Goal: Information Seeking & Learning: Check status

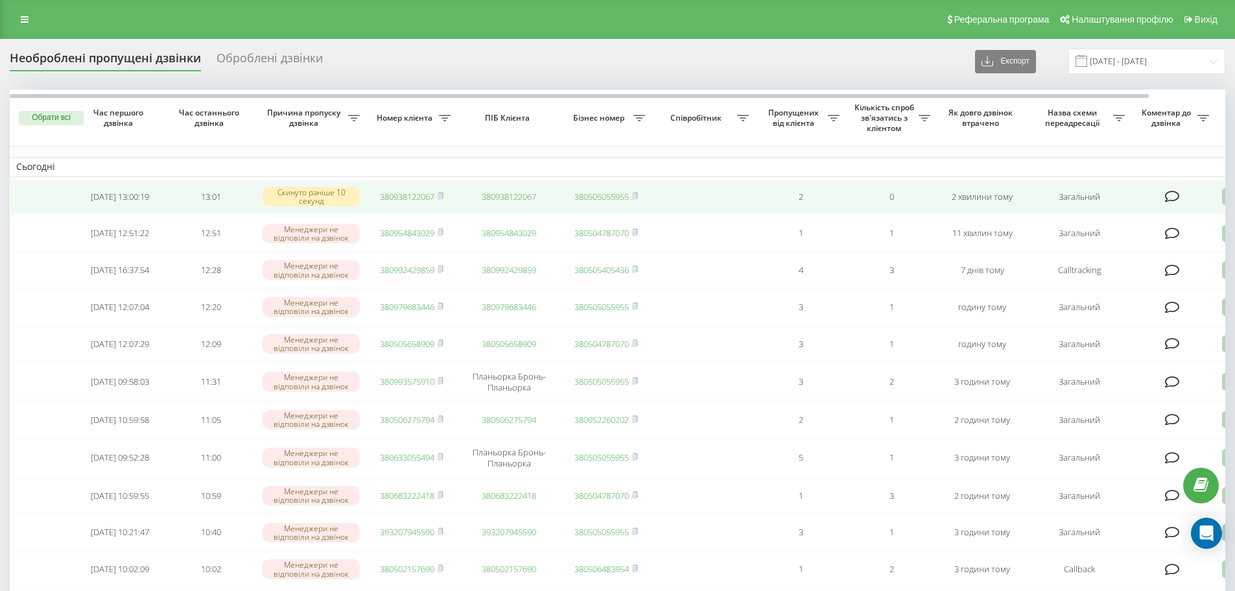
click at [419, 198] on link "380938122067" at bounding box center [407, 197] width 54 height 12
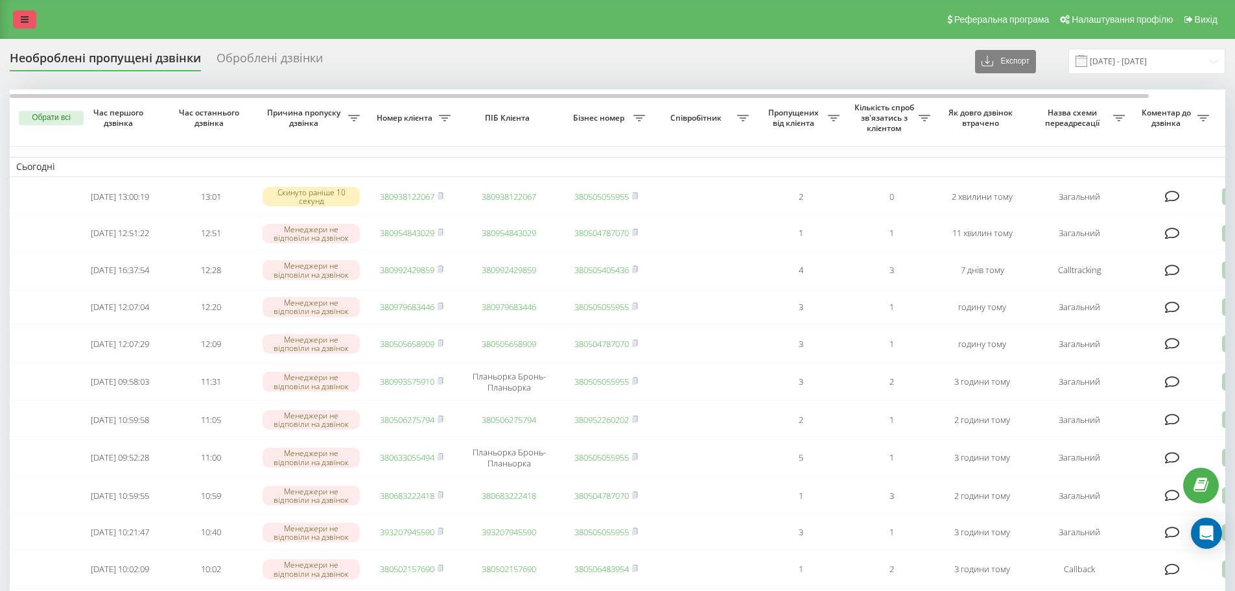
click at [18, 22] on link at bounding box center [24, 19] width 23 height 18
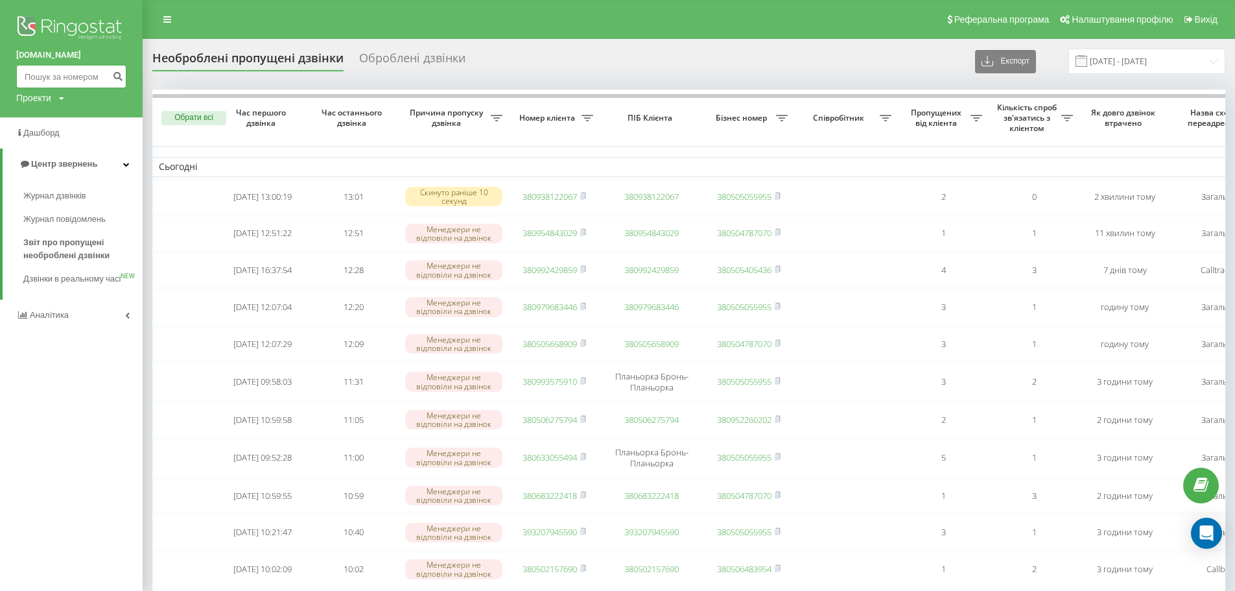
click at [43, 65] on input at bounding box center [71, 76] width 110 height 23
paste input "0958887800"
type input "0958887800"
click at [114, 73] on icon "submit" at bounding box center [117, 75] width 11 height 8
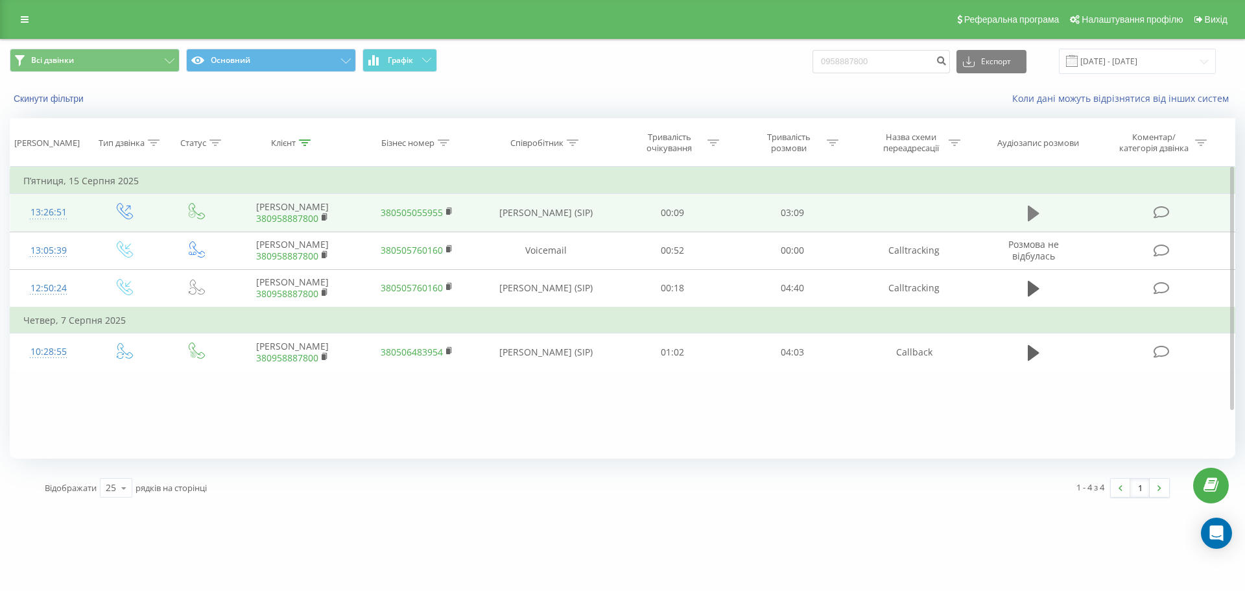
click at [1027, 223] on button at bounding box center [1033, 213] width 19 height 19
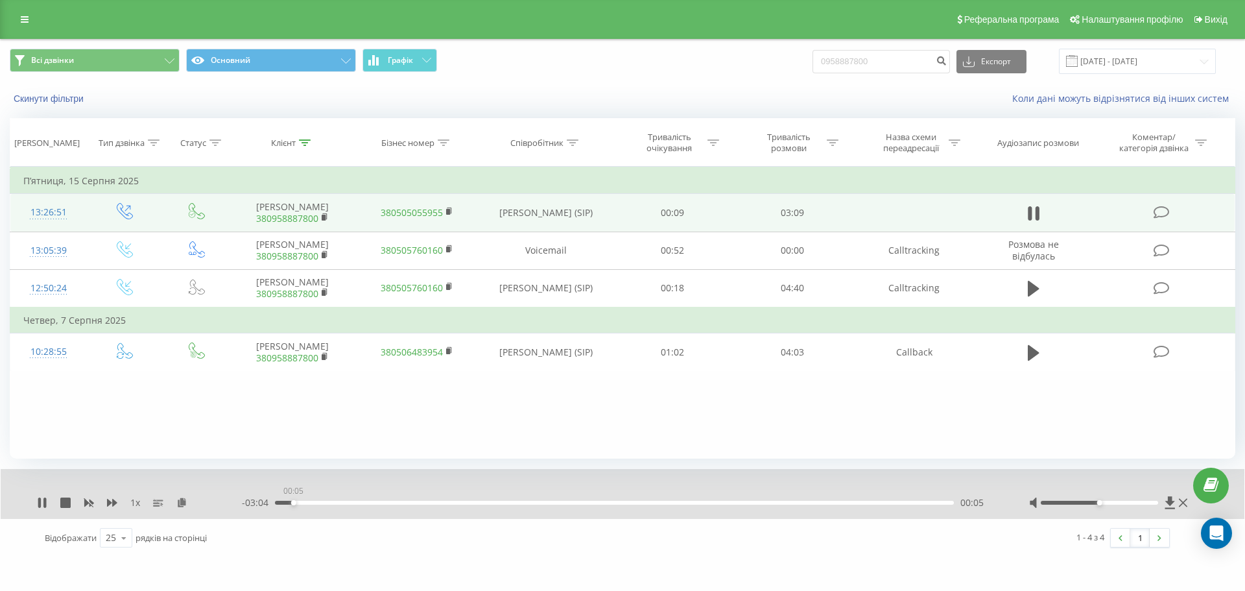
click at [293, 502] on div "00:05" at bounding box center [614, 502] width 679 height 4
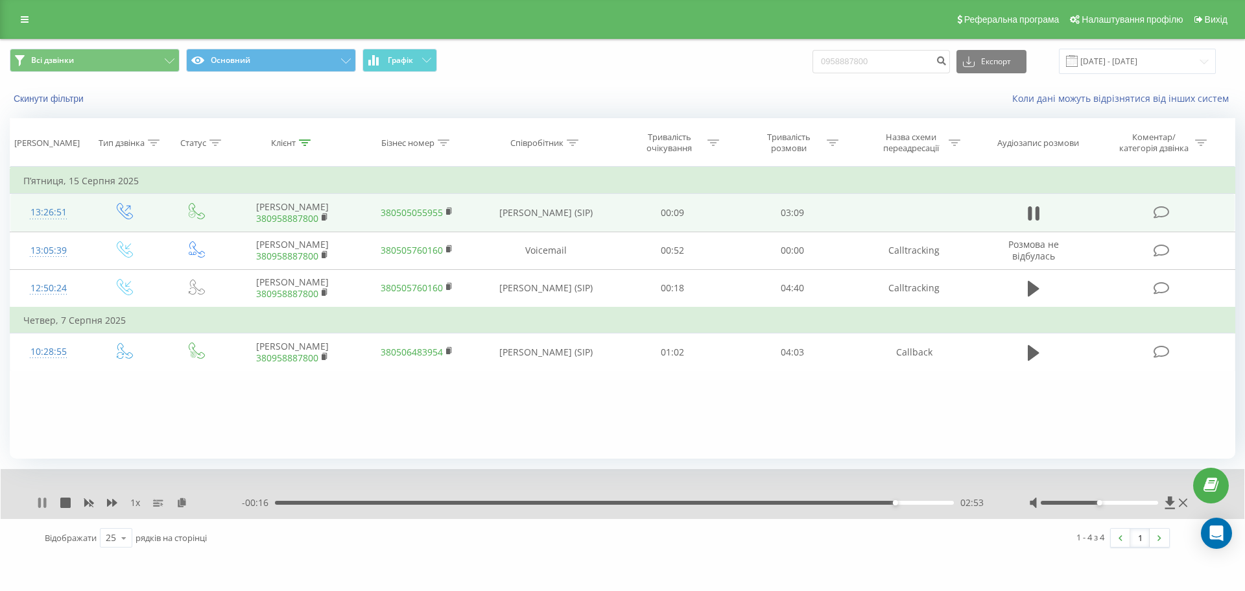
click at [46, 508] on icon at bounding box center [42, 502] width 10 height 10
click at [16, 28] on link at bounding box center [24, 19] width 23 height 18
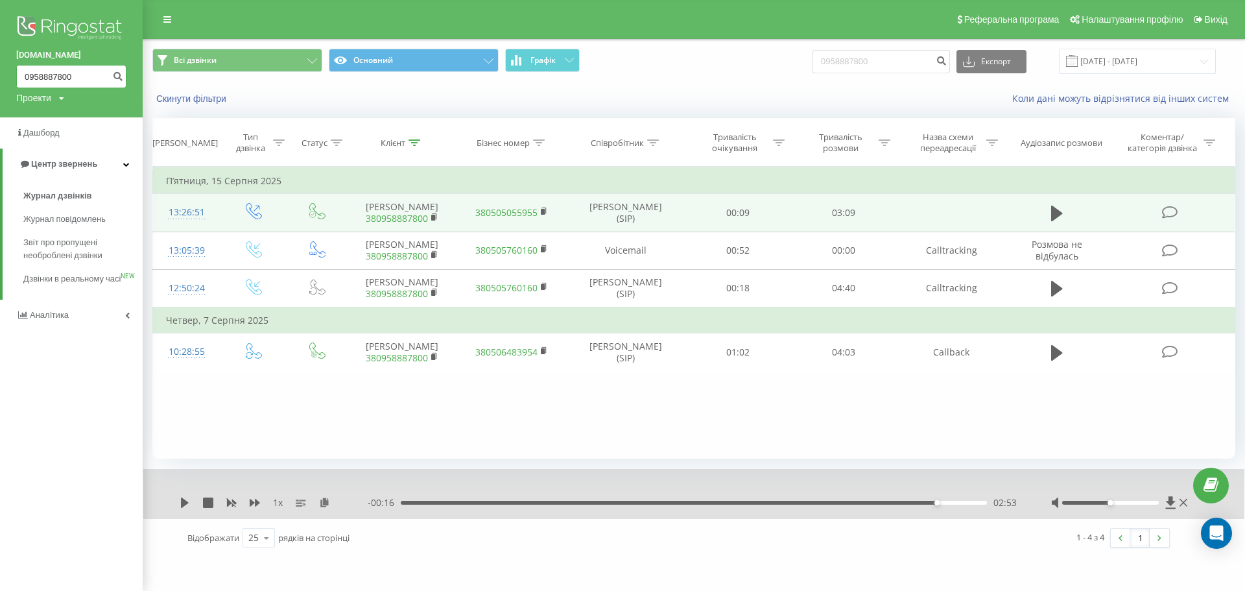
click at [91, 83] on input "0958887800" at bounding box center [71, 76] width 110 height 23
type input "0"
paste input "0666903003"
type input "0666903003"
click at [121, 71] on icon "submit" at bounding box center [117, 75] width 11 height 8
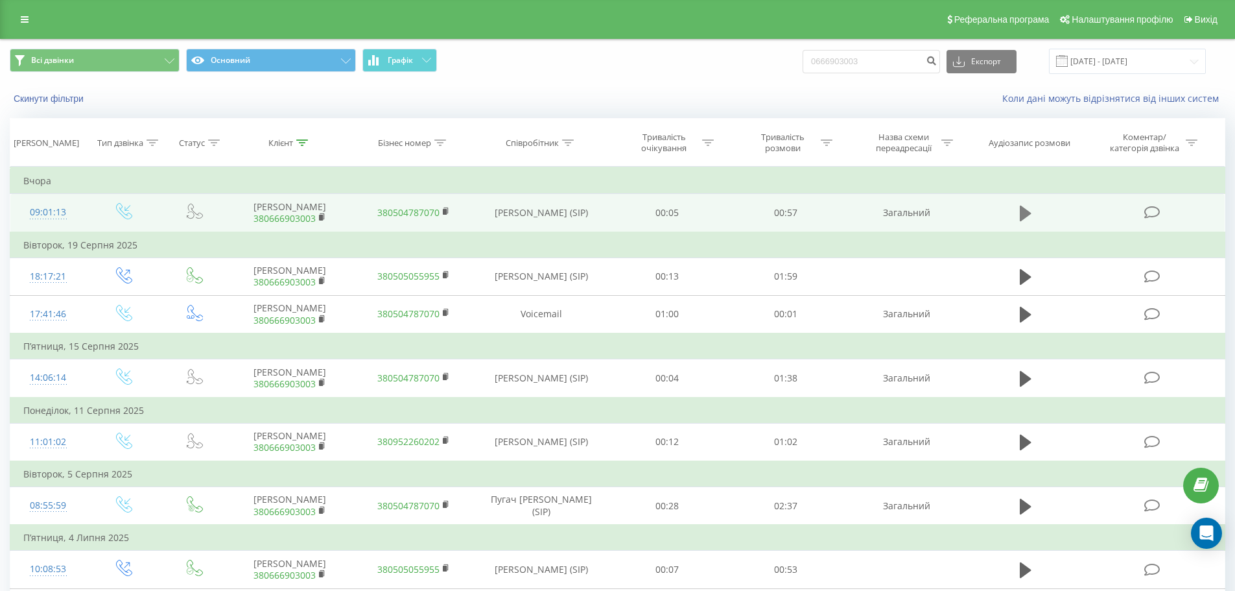
click at [1022, 214] on icon at bounding box center [1026, 213] width 12 height 16
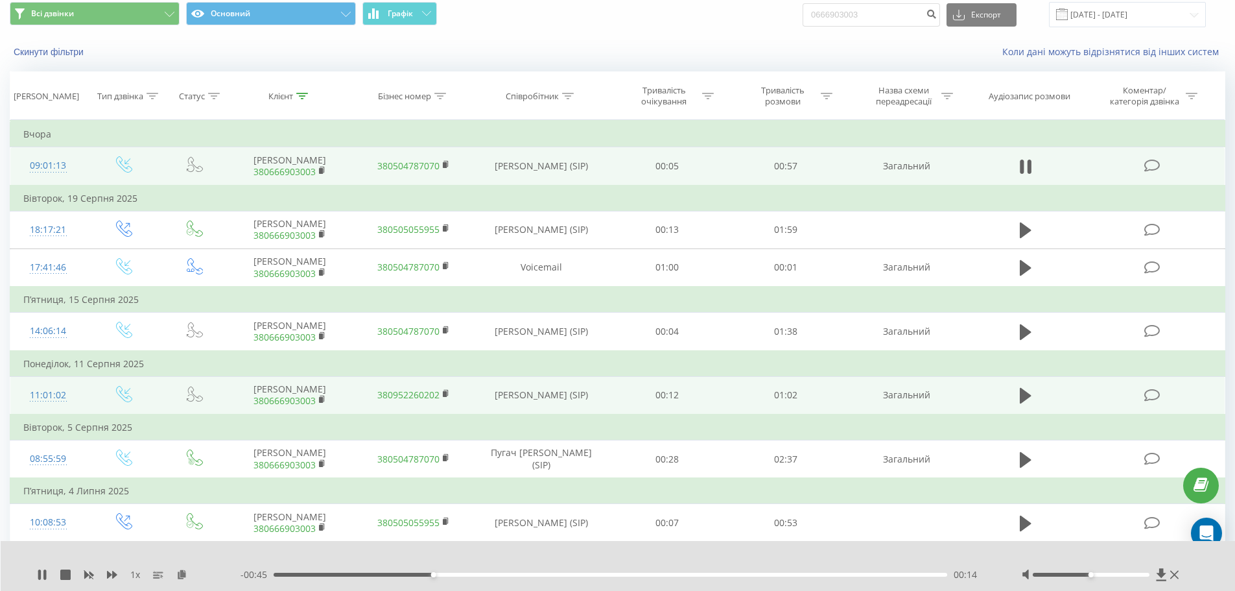
scroll to position [65, 0]
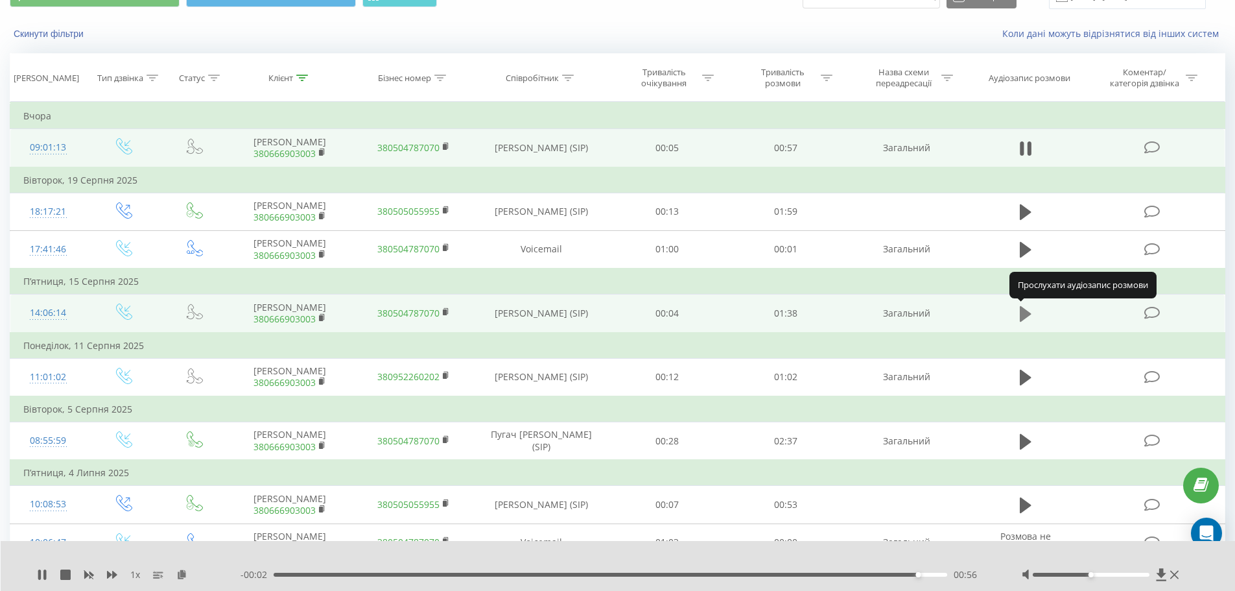
click at [1024, 317] on icon at bounding box center [1026, 314] width 12 height 16
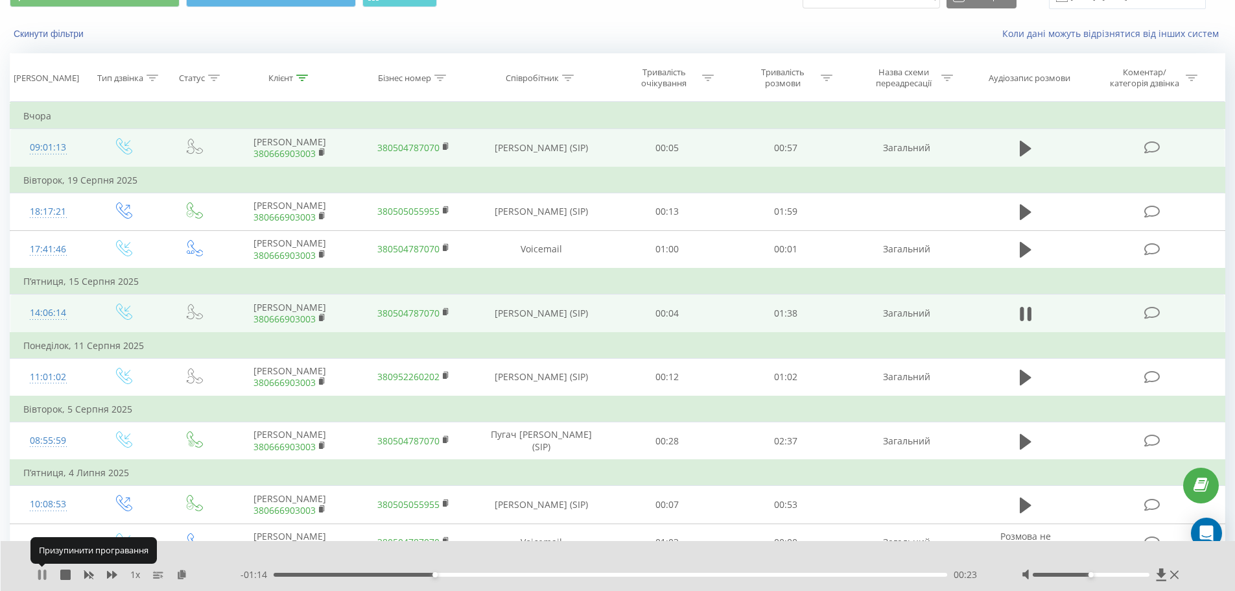
click at [44, 575] on icon at bounding box center [44, 574] width 3 height 10
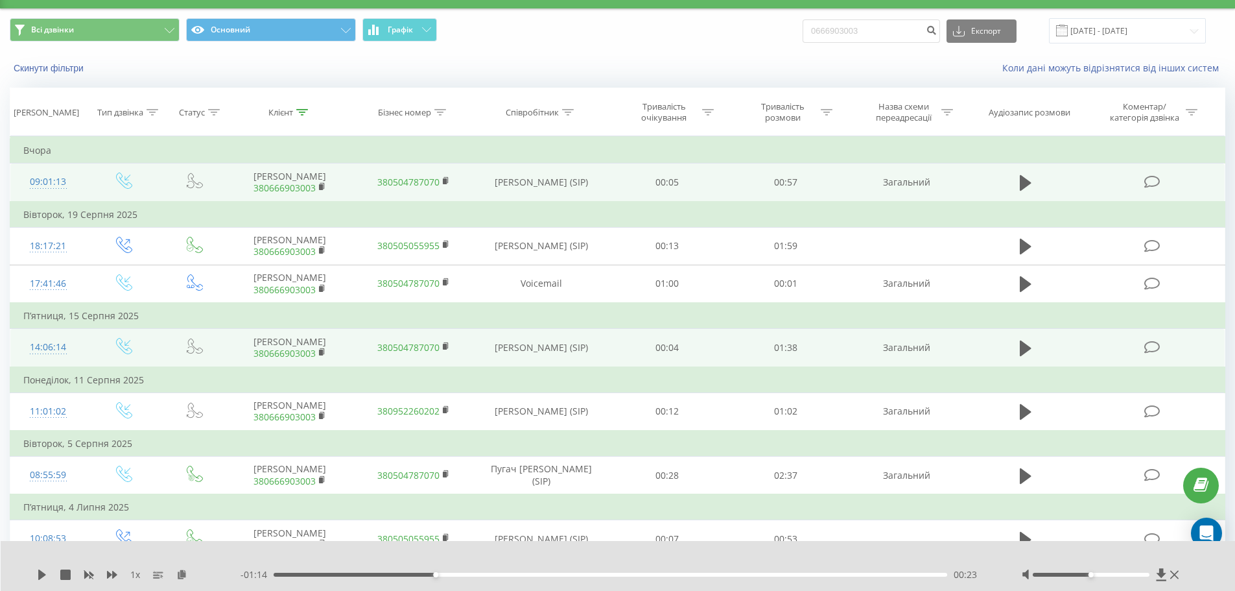
scroll to position [0, 0]
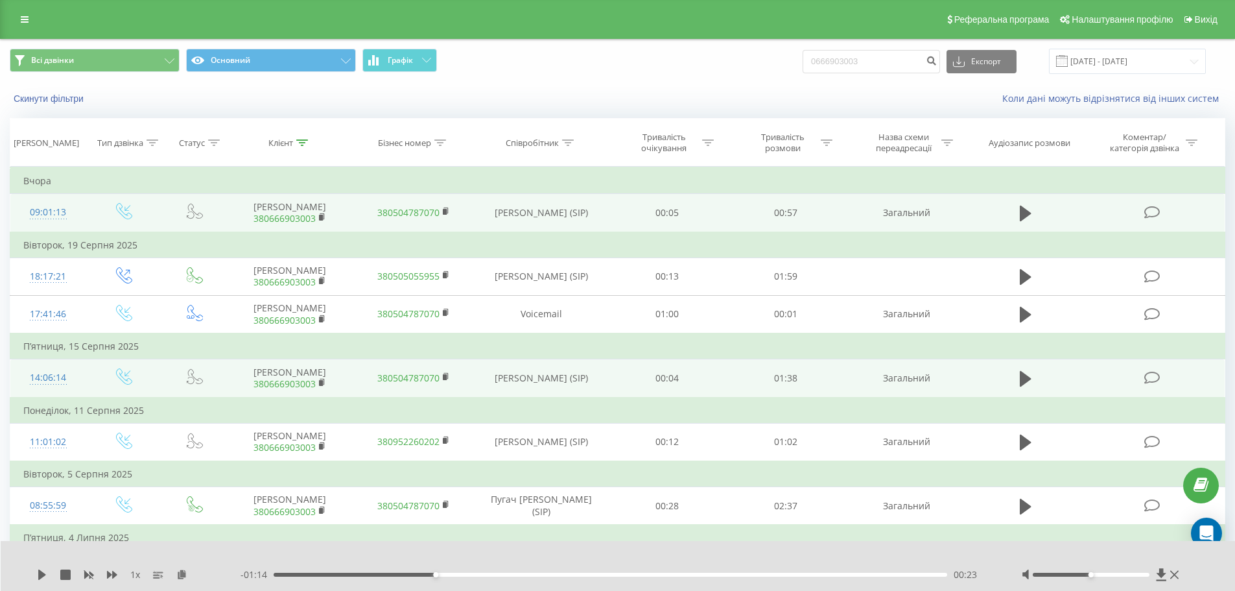
click at [753, 15] on div "Реферальна програма Налаштування профілю Вихід" at bounding box center [617, 19] width 1235 height 39
click at [20, 16] on link at bounding box center [24, 19] width 23 height 18
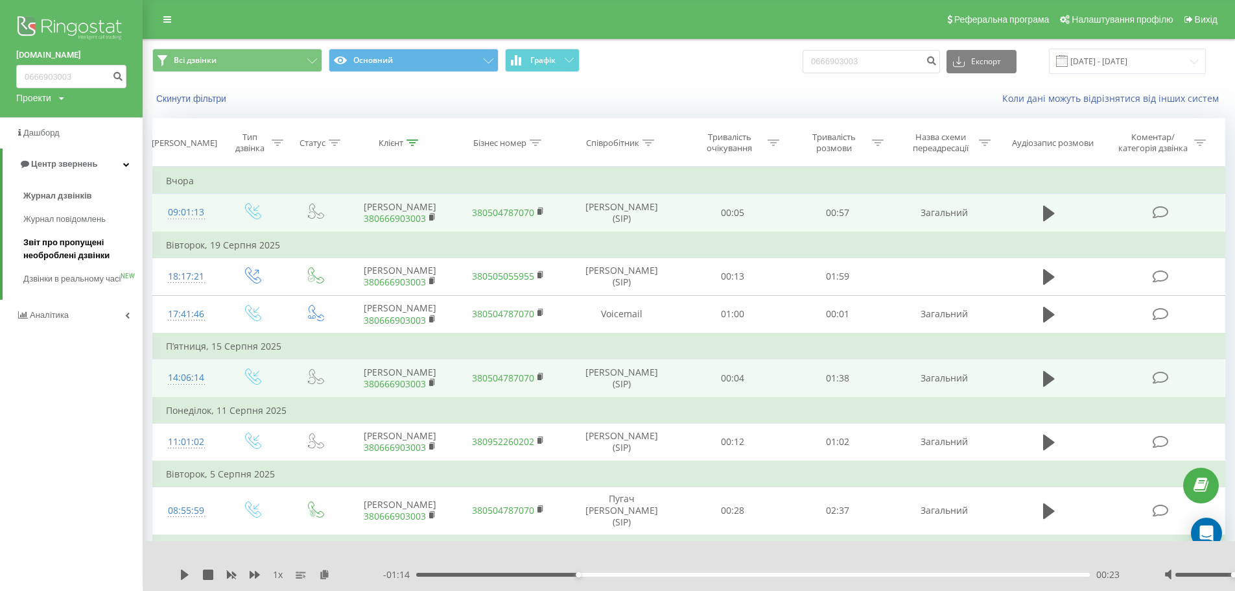
click at [64, 264] on link "Звіт про пропущені необроблені дзвінки" at bounding box center [82, 249] width 119 height 36
click at [169, 17] on icon at bounding box center [167, 19] width 8 height 9
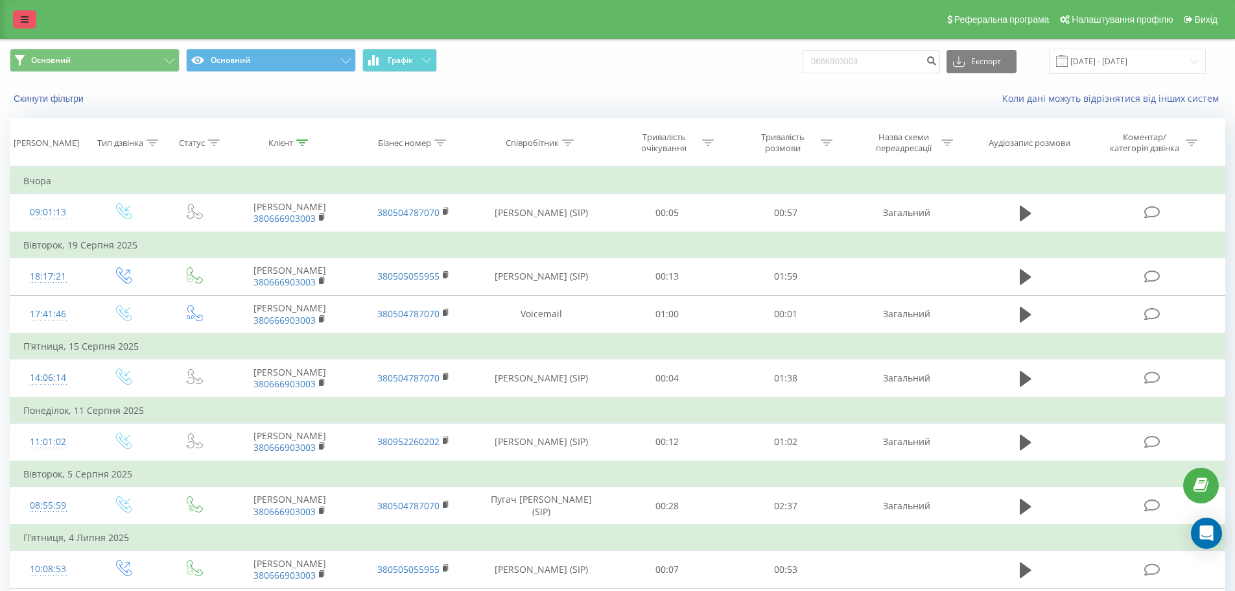
click at [13, 25] on div "Реферальна програма Налаштування профілю Вихід" at bounding box center [617, 19] width 1235 height 39
click at [19, 23] on link at bounding box center [24, 19] width 23 height 18
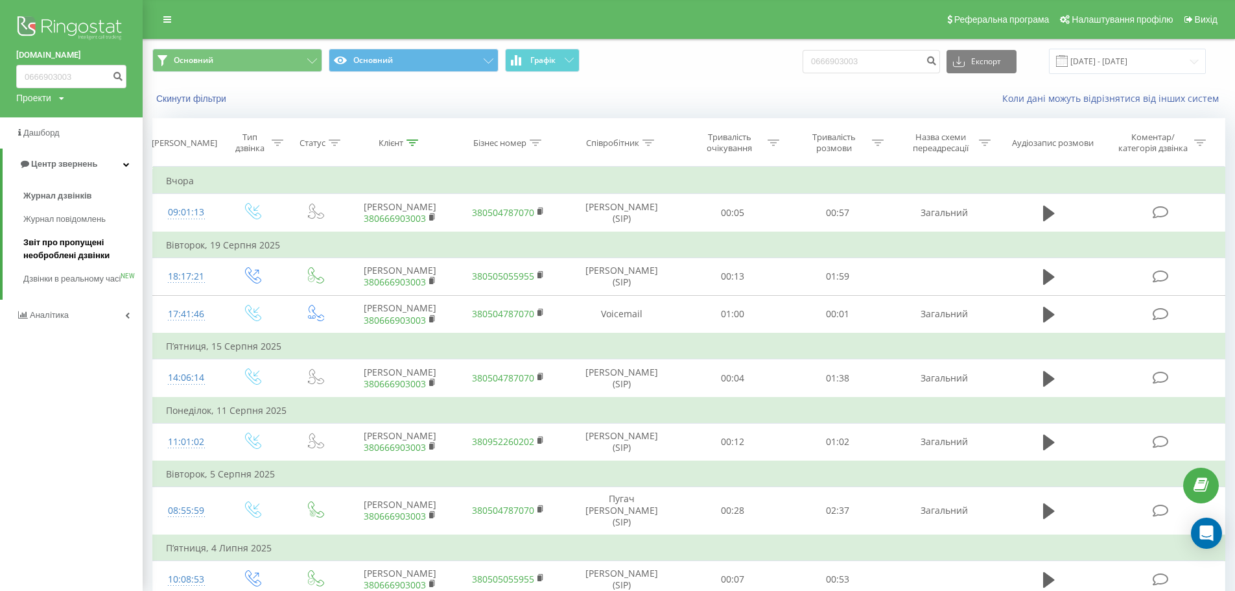
click at [82, 252] on span "Звіт про пропущені необроблені дзвінки" at bounding box center [79, 249] width 113 height 26
click at [73, 246] on span "Звіт про пропущені необроблені дзвінки" at bounding box center [79, 249] width 113 height 26
click at [102, 73] on input "0666903003" at bounding box center [71, 76] width 110 height 23
drag, startPoint x: 91, startPoint y: 71, endPoint x: 0, endPoint y: 64, distance: 91.7
click at [0, 64] on div "bazismed.com 0666903003 Проекти bazismed.com" at bounding box center [71, 58] width 143 height 117
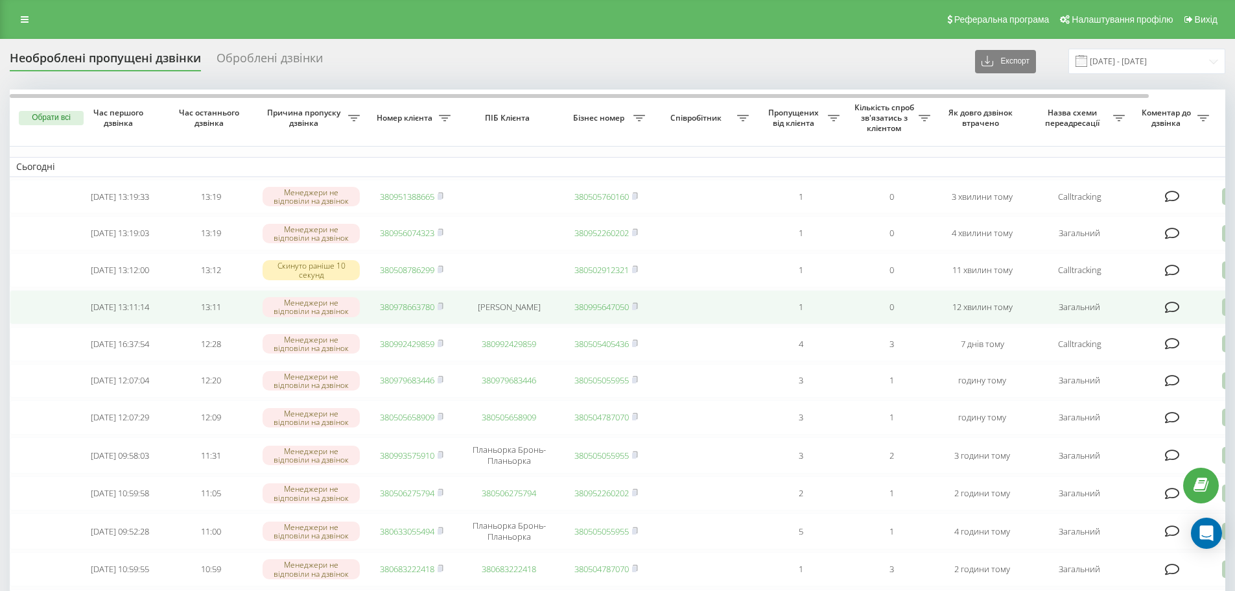
click at [395, 311] on link "380978663780" at bounding box center [407, 307] width 54 height 12
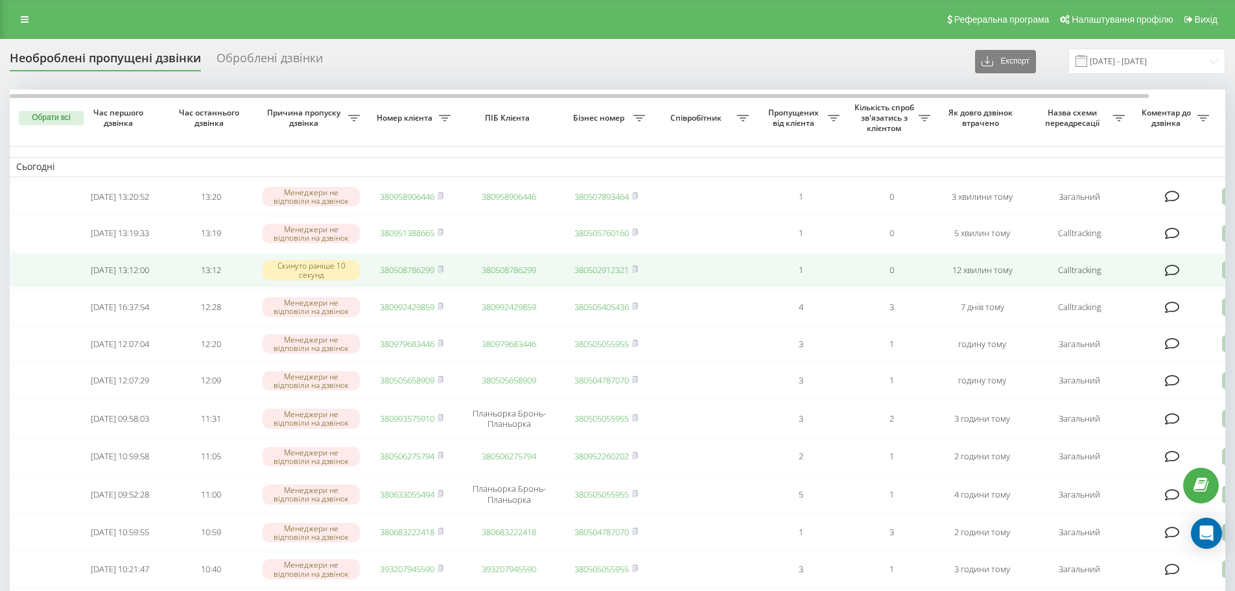
click at [433, 273] on link "380508786299" at bounding box center [407, 270] width 54 height 12
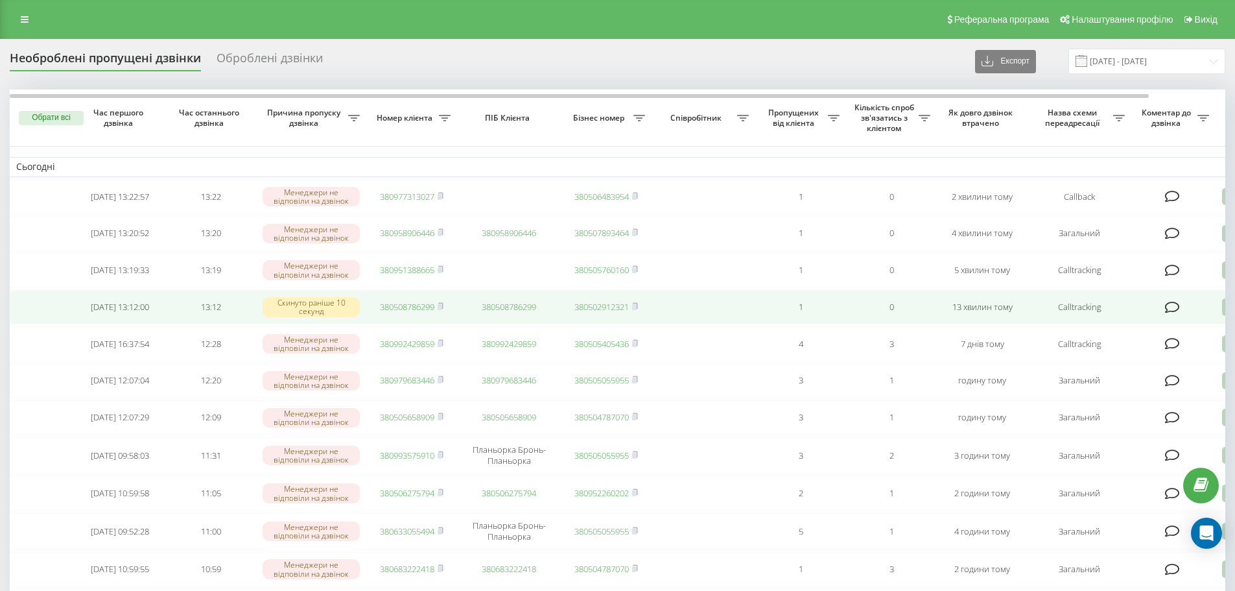
click at [425, 312] on link "380508786299" at bounding box center [407, 307] width 54 height 12
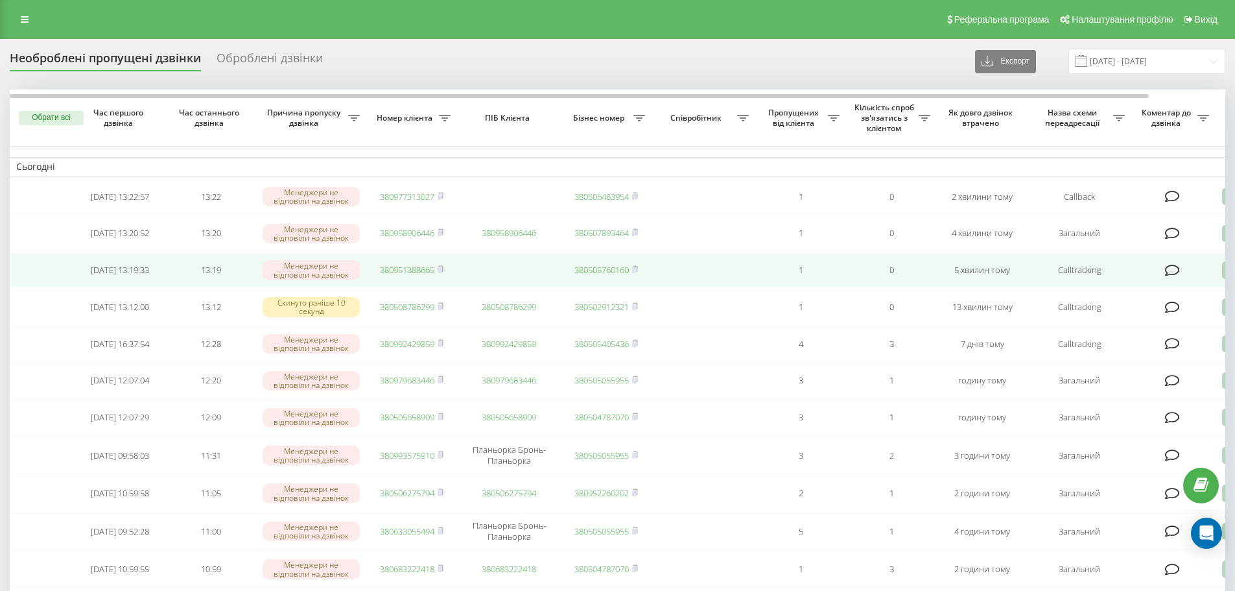
click at [408, 276] on link "380951388665" at bounding box center [407, 270] width 54 height 12
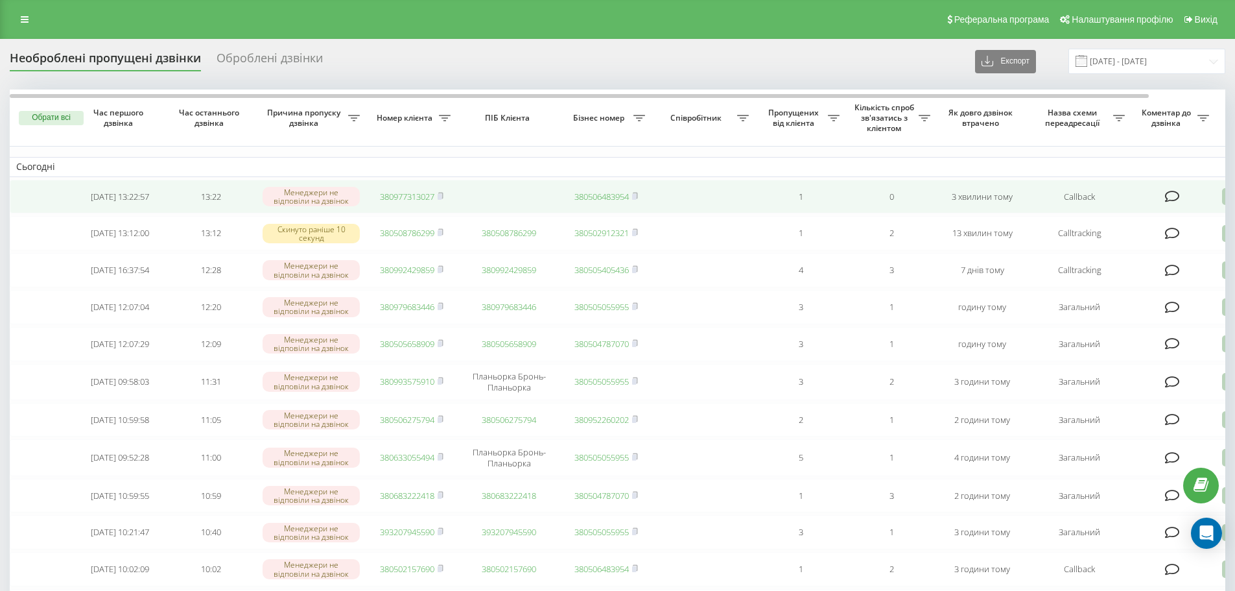
click at [406, 192] on link "380977313027" at bounding box center [407, 197] width 54 height 12
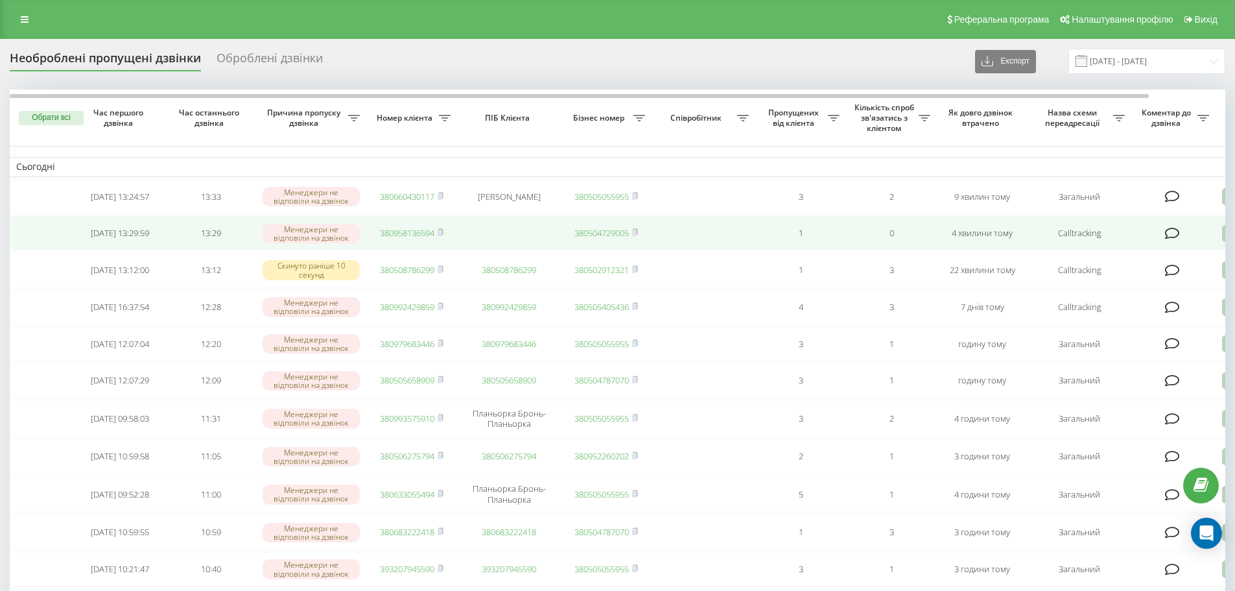
click at [405, 233] on link "380958136594" at bounding box center [407, 233] width 54 height 12
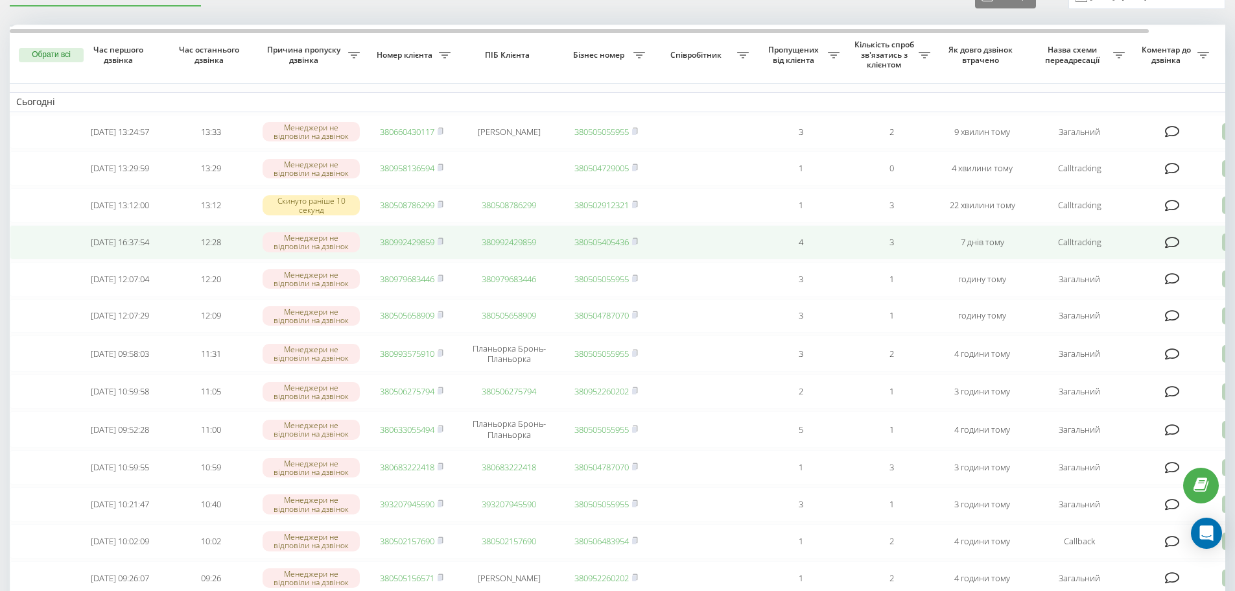
scroll to position [130, 0]
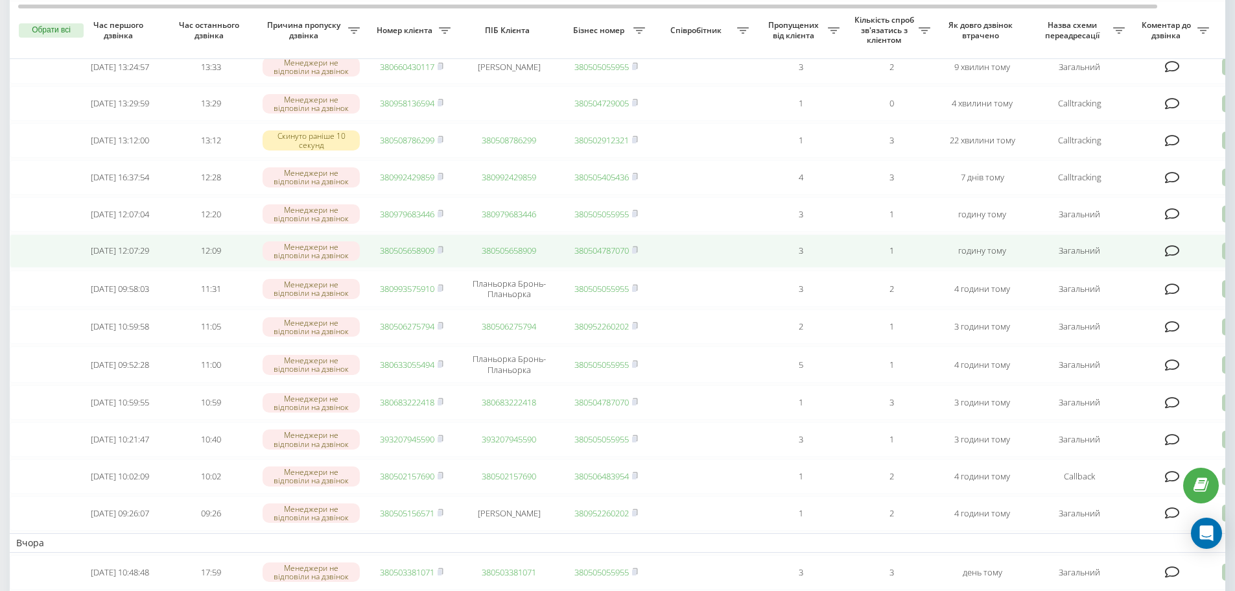
click at [412, 256] on td "380505658909" at bounding box center [411, 251] width 91 height 34
click at [403, 256] on link "380505658909" at bounding box center [407, 250] width 54 height 12
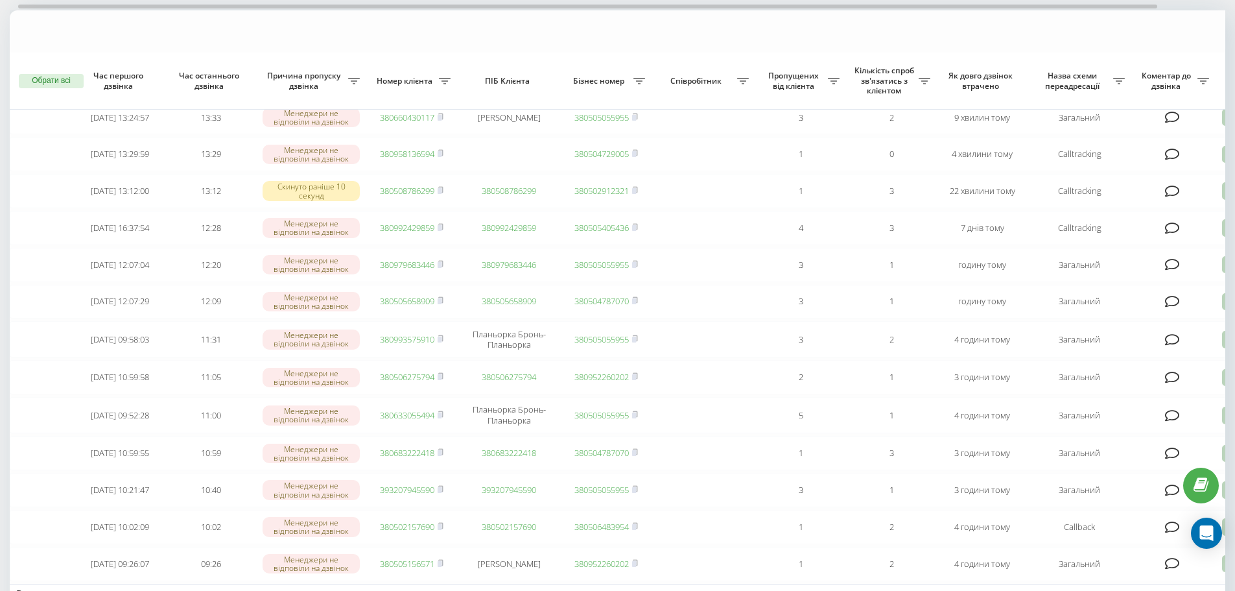
scroll to position [0, 0]
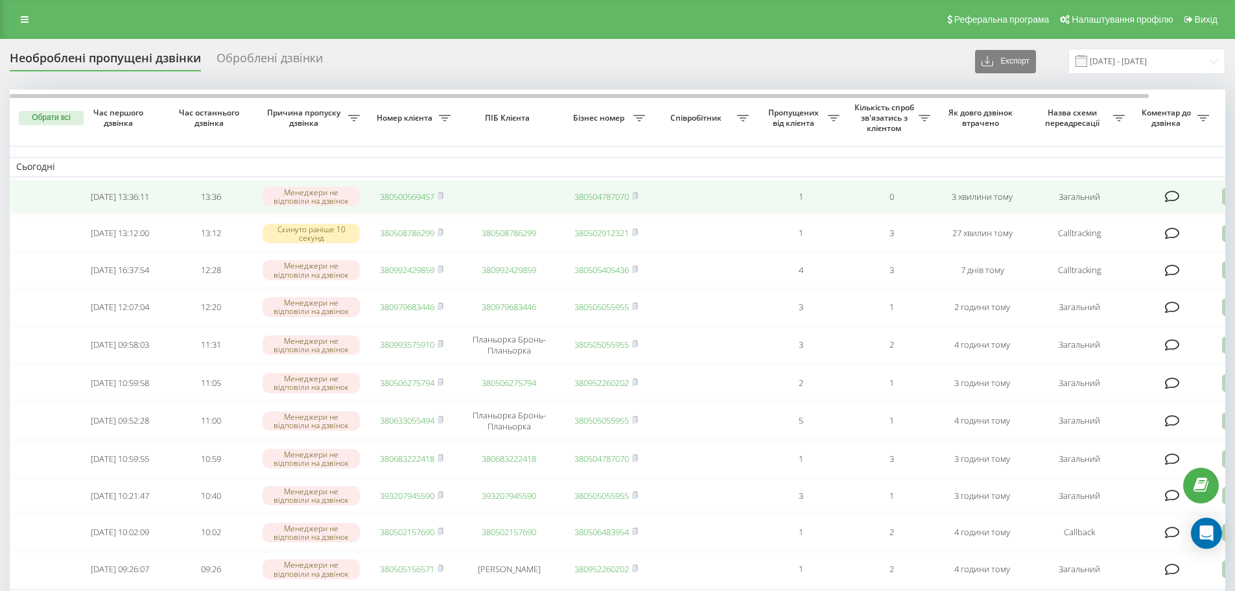
click at [392, 194] on link "380500569457" at bounding box center [407, 197] width 54 height 12
click at [410, 196] on link "380500569457" at bounding box center [407, 197] width 54 height 12
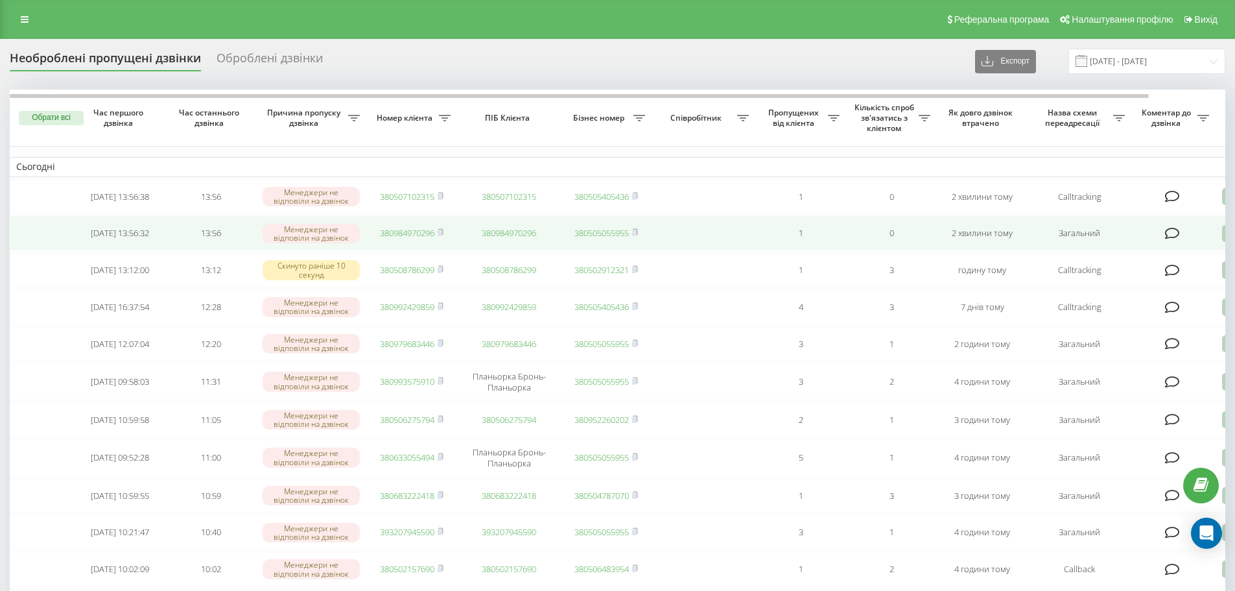
click at [416, 237] on link "380984970296" at bounding box center [407, 233] width 54 height 12
